Goal: Task Accomplishment & Management: Manage account settings

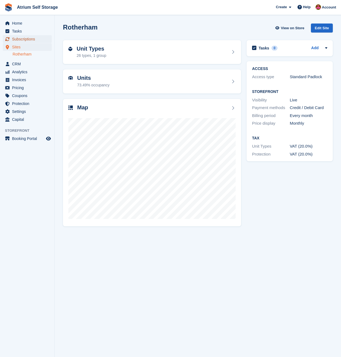
click at [19, 37] on span "Subscriptions" at bounding box center [28, 39] width 33 height 8
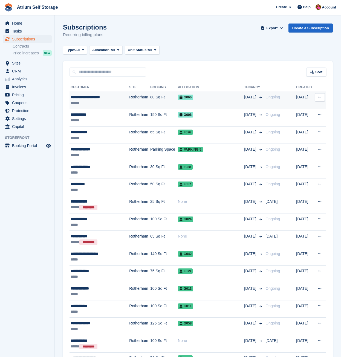
click at [101, 100] on div "**********" at bounding box center [97, 97] width 53 height 6
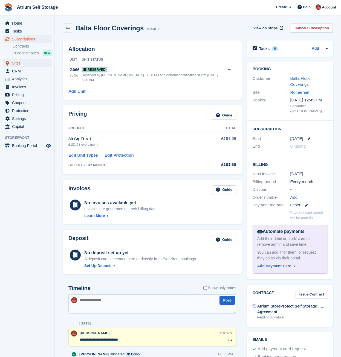
click at [18, 64] on span "Sites" at bounding box center [28, 63] width 33 height 8
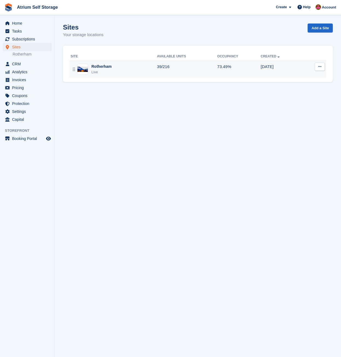
click at [87, 68] on img at bounding box center [82, 69] width 10 height 5
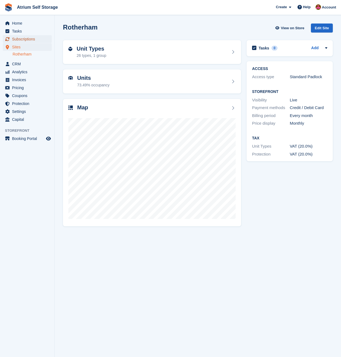
click at [25, 37] on span "Subscriptions" at bounding box center [28, 39] width 33 height 8
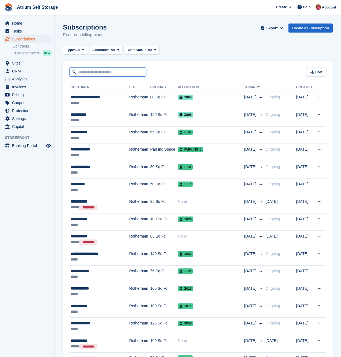
click at [83, 74] on input "text" at bounding box center [107, 72] width 77 height 9
type input "*******"
click at [19, 62] on span "Sites" at bounding box center [28, 63] width 33 height 8
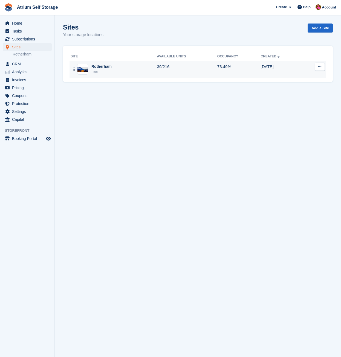
click at [86, 70] on img at bounding box center [82, 69] width 10 height 5
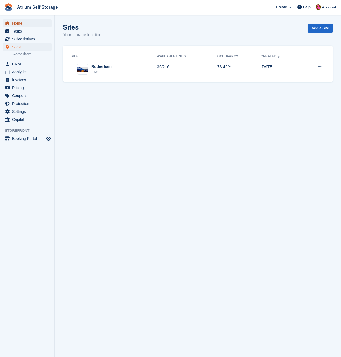
click at [21, 25] on span "Home" at bounding box center [28, 23] width 33 height 8
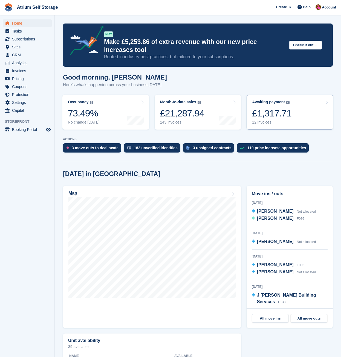
click at [283, 118] on div "£1,317.71" at bounding box center [271, 113] width 39 height 11
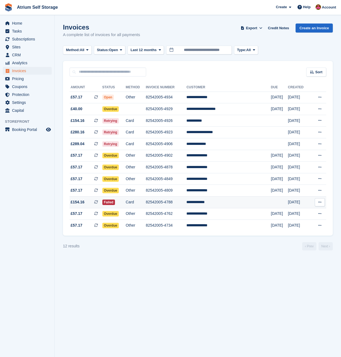
click at [186, 201] on td "82542005-4788" at bounding box center [166, 203] width 41 height 12
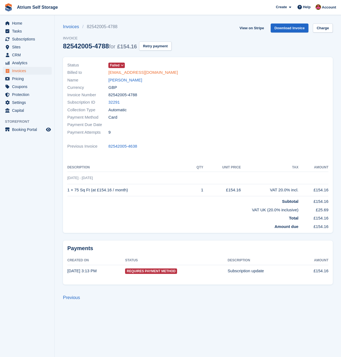
click at [118, 71] on link "[EMAIL_ADDRESS][DOMAIN_NAME]" at bounding box center [142, 72] width 69 height 6
